Goal: Information Seeking & Learning: Learn about a topic

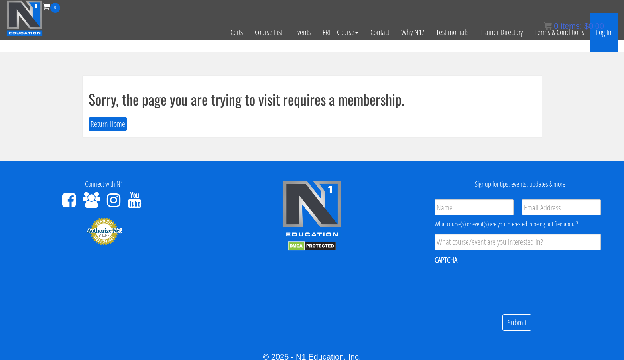
click at [602, 34] on link "Log In" at bounding box center [603, 32] width 27 height 39
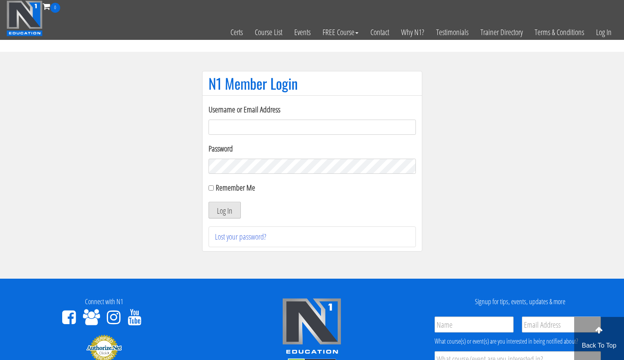
type input "[EMAIL_ADDRESS][DOMAIN_NAME]"
click at [222, 211] on button "Log In" at bounding box center [224, 210] width 32 height 17
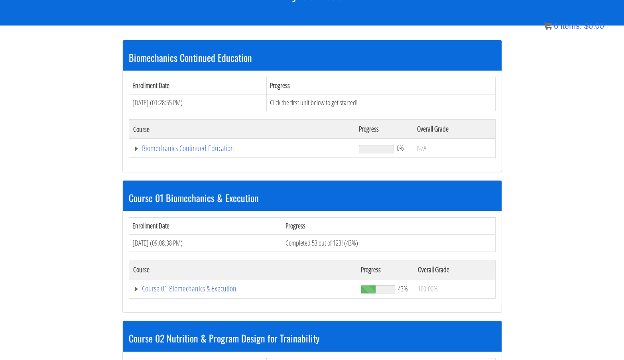
scroll to position [196, 0]
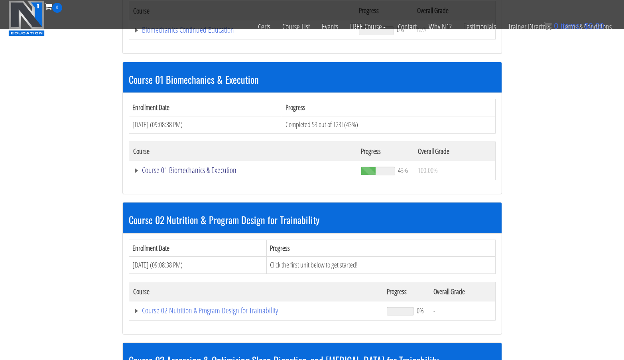
click at [213, 168] on link "Course 01 Biomechanics & Execution" at bounding box center [243, 170] width 220 height 8
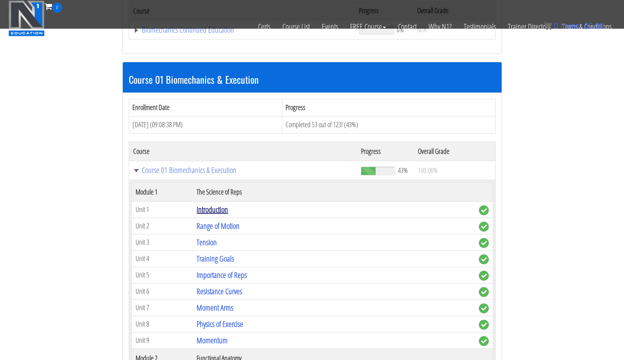
click at [220, 210] on link "Introduction" at bounding box center [211, 209] width 31 height 11
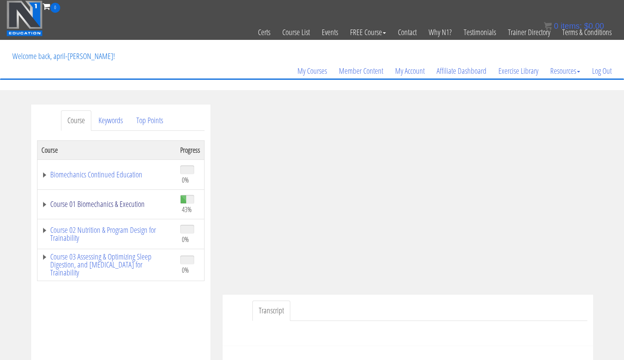
click at [120, 205] on link "Course 01 Biomechanics & Execution" at bounding box center [106, 204] width 131 height 8
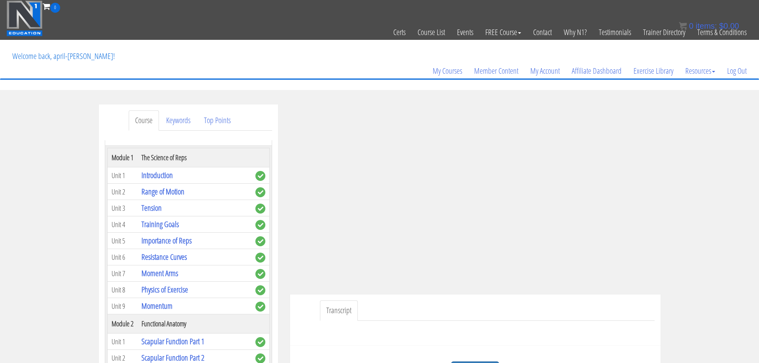
click at [623, 114] on div "Course Keywords Top Points Course Progress Biomechanics Continued Education 0% …" at bounding box center [379, 329] width 759 height 450
click at [175, 191] on link "Range of Motion" at bounding box center [162, 191] width 43 height 11
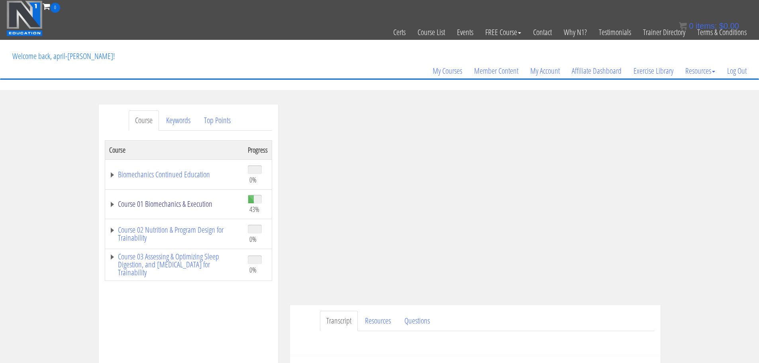
click at [206, 207] on link "Course 01 Biomechanics & Execution" at bounding box center [174, 204] width 131 height 8
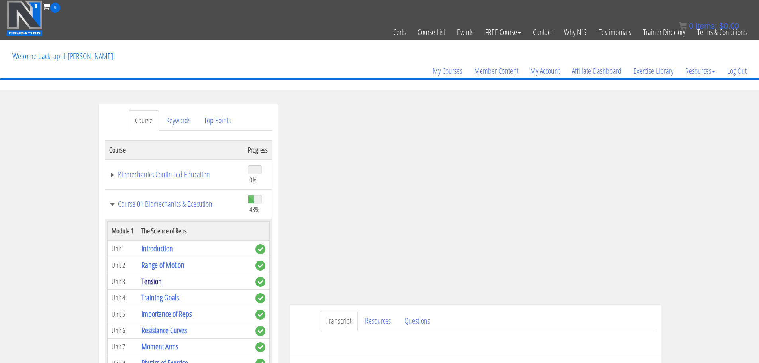
click at [159, 282] on link "Tension" at bounding box center [151, 281] width 20 height 11
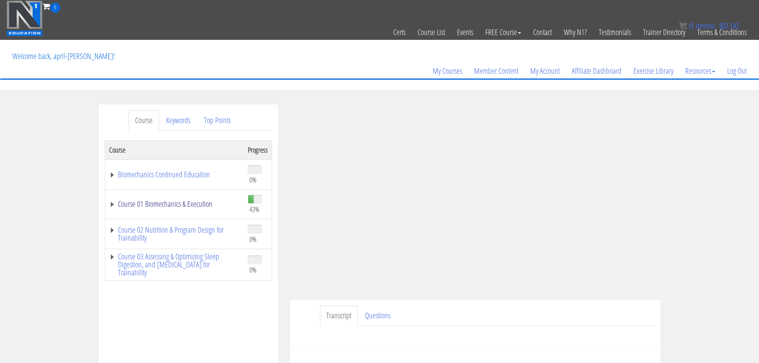
click at [201, 206] on link "Course 01 Biomechanics & Execution" at bounding box center [174, 204] width 131 height 8
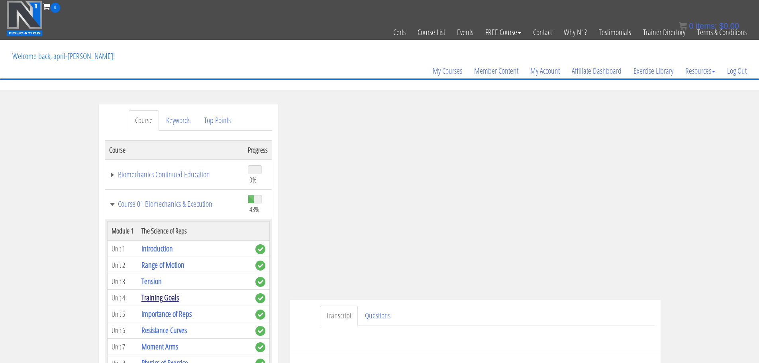
click at [150, 300] on link "Training Goals" at bounding box center [159, 297] width 37 height 11
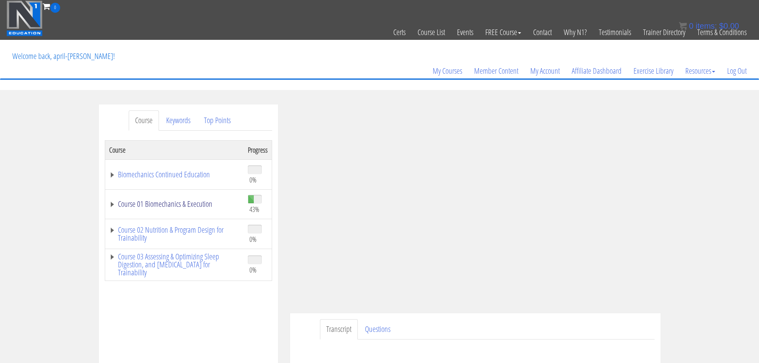
click at [203, 205] on link "Course 01 Biomechanics & Execution" at bounding box center [174, 204] width 131 height 8
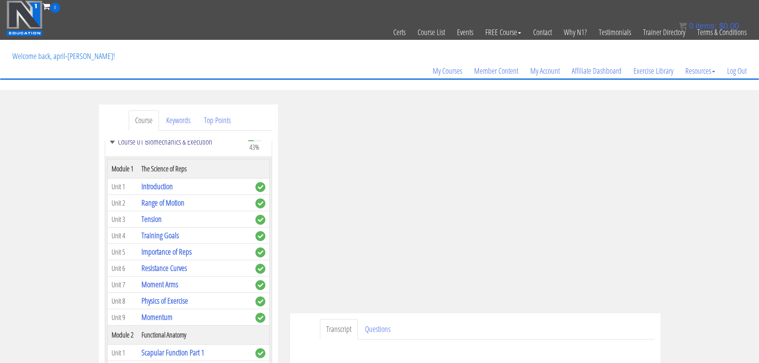
scroll to position [60, 0]
